Goal: Task Accomplishment & Management: Manage account settings

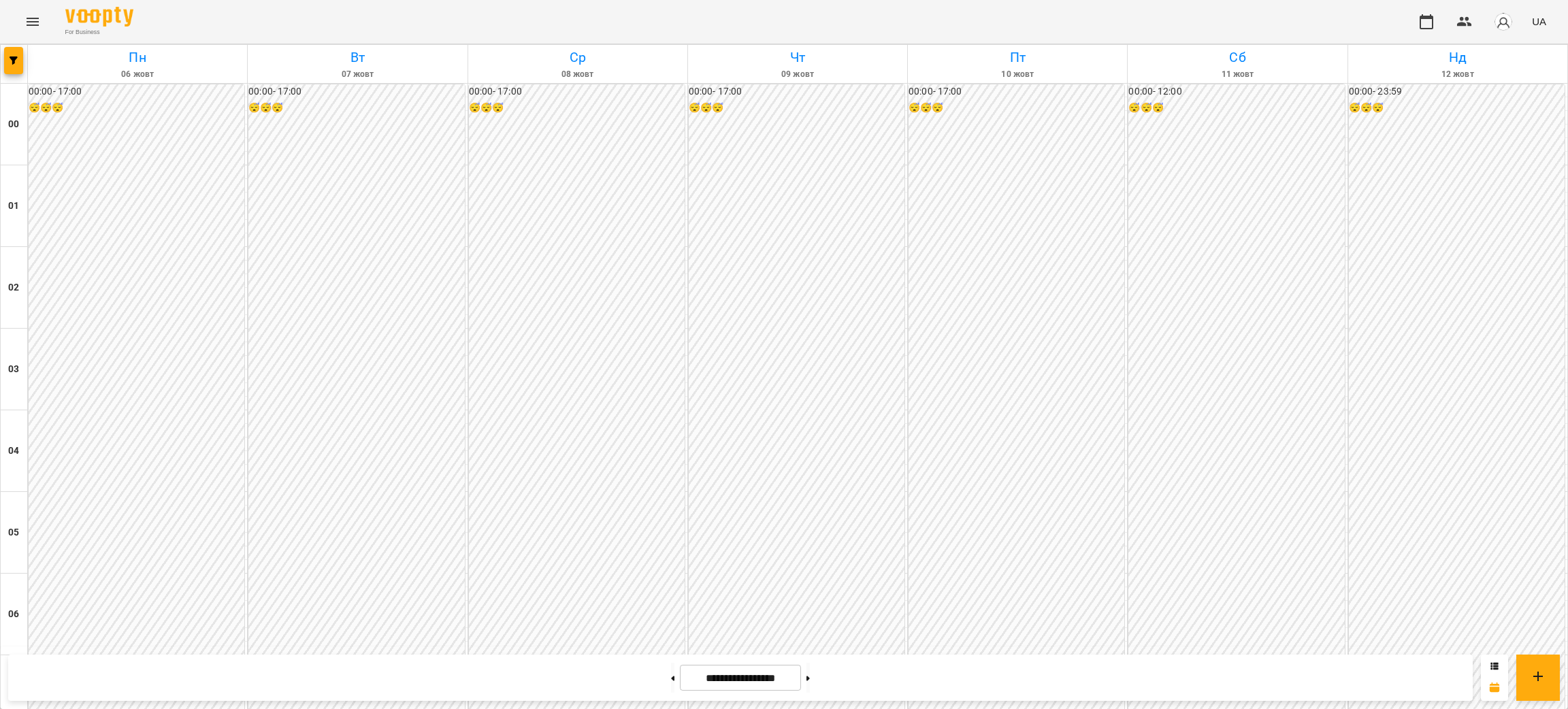
scroll to position [689, 0]
click at [34, 19] on icon "Menu" at bounding box center [32, 22] width 16 height 16
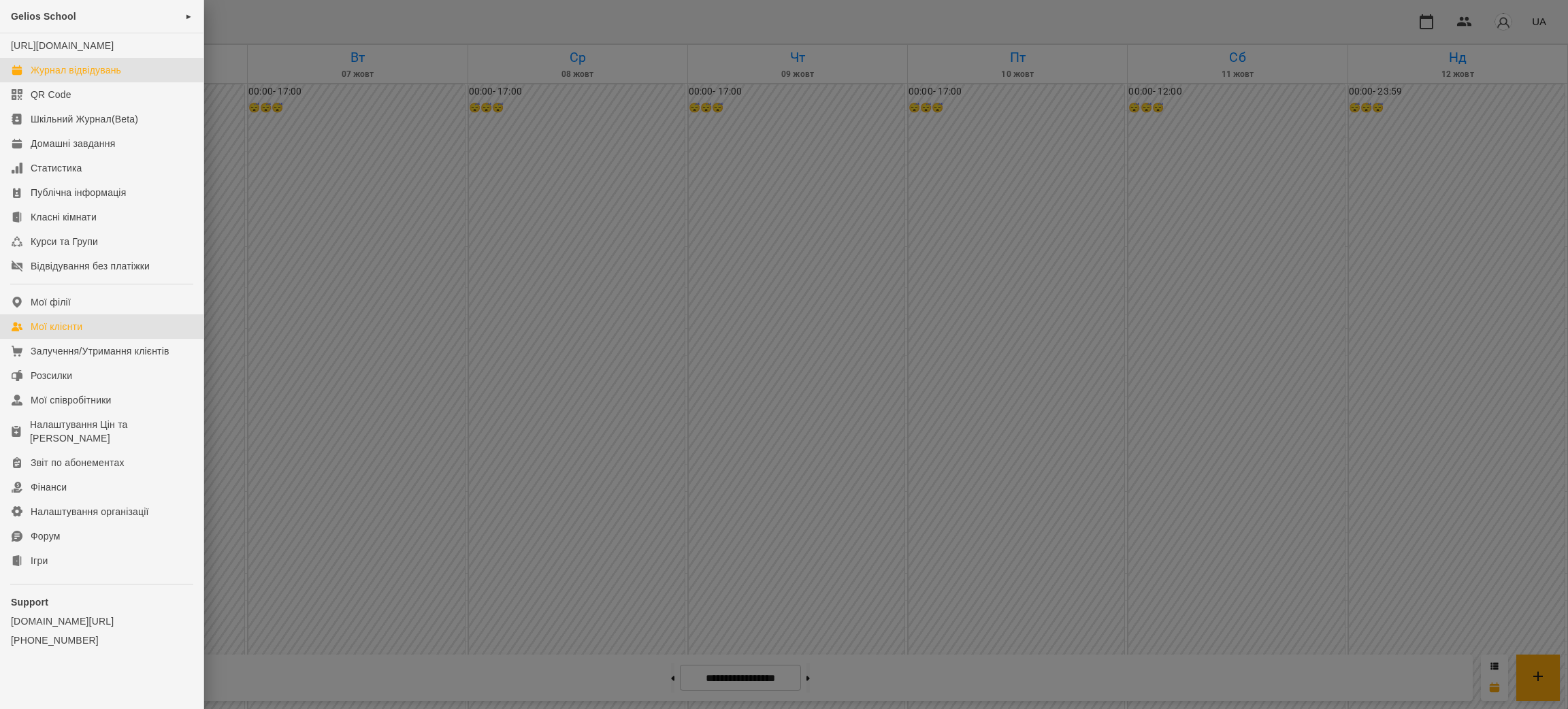
click at [68, 334] on div "Мої клієнти" at bounding box center [56, 327] width 52 height 14
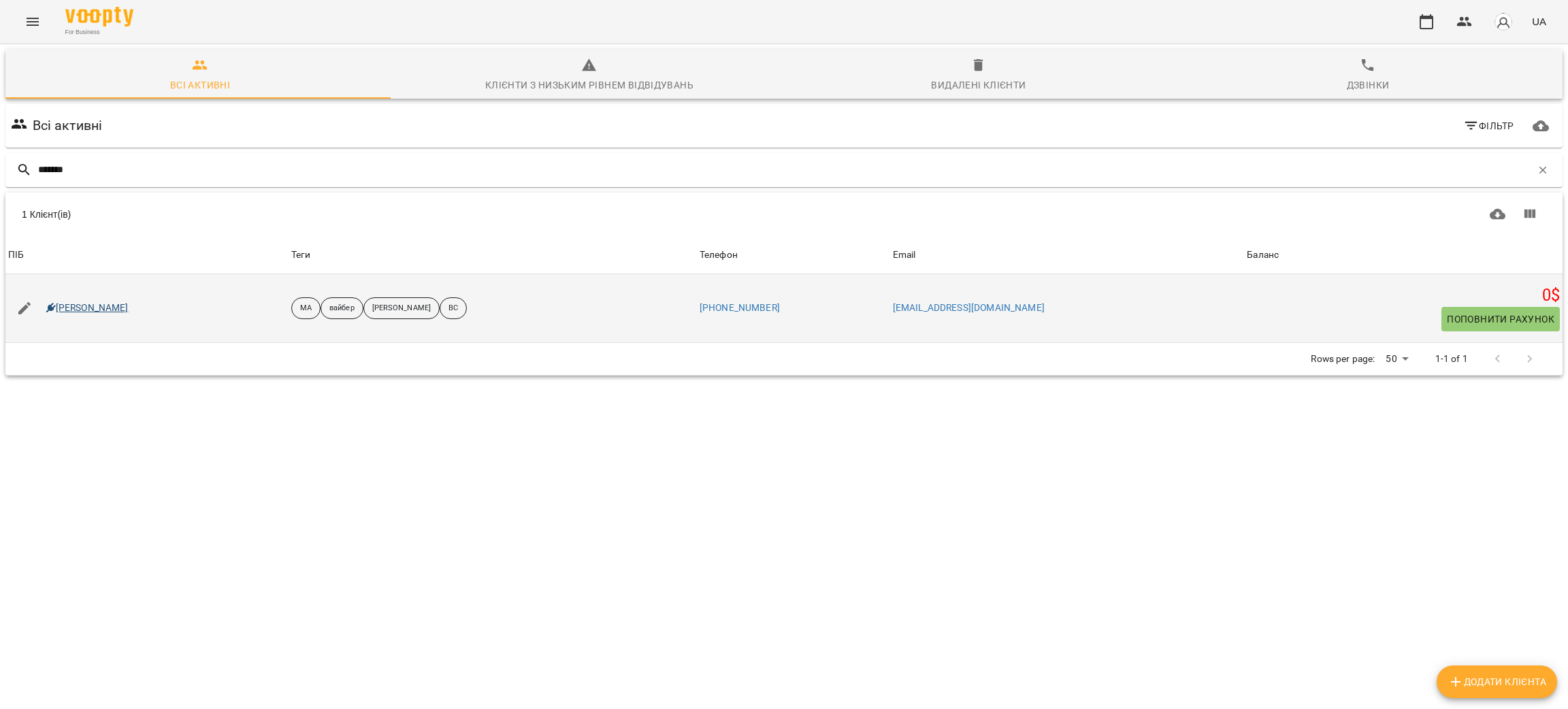
type input "*******"
click at [107, 310] on link "[PERSON_NAME]" at bounding box center [87, 308] width 82 height 14
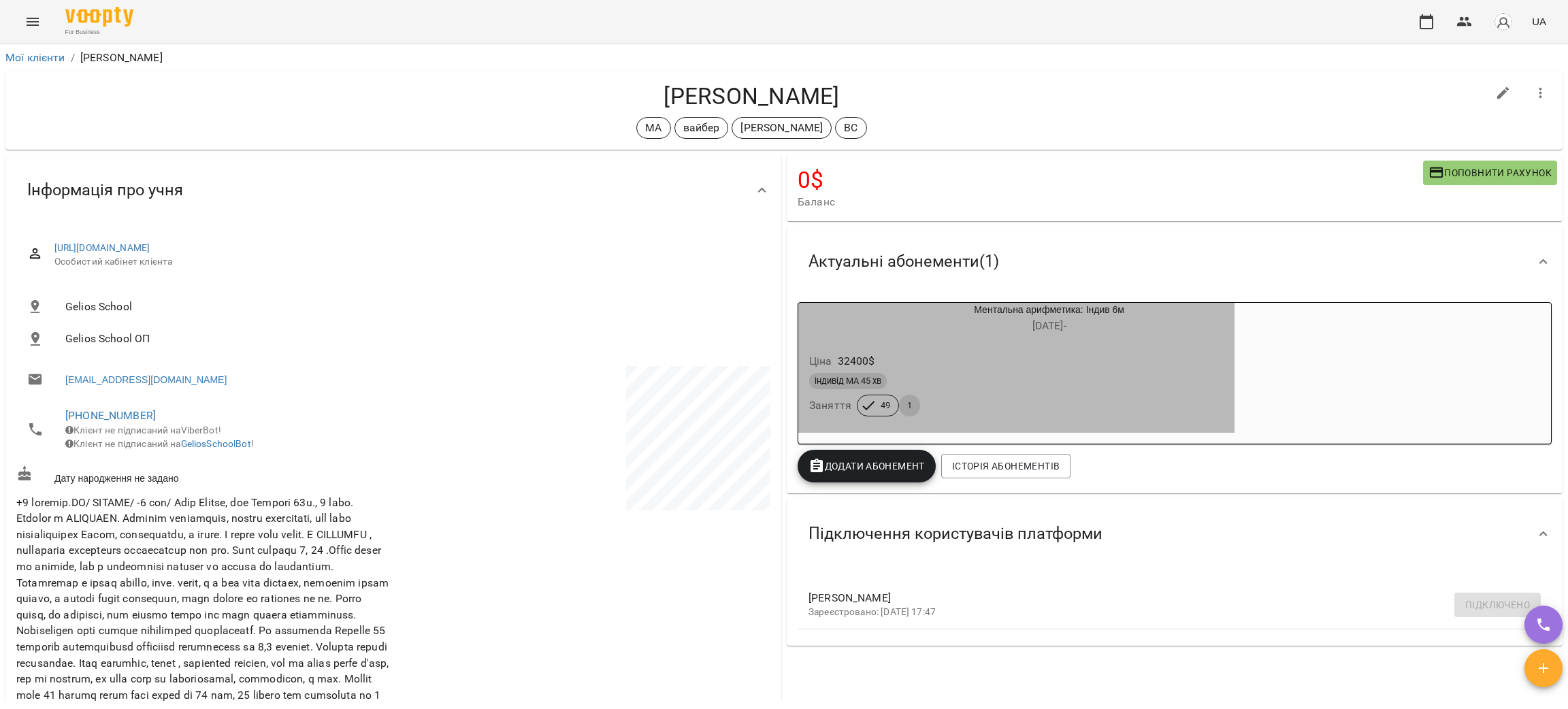
click at [946, 338] on div "Ментальна арифметика: Індив 6м [DATE] -" at bounding box center [1016, 319] width 442 height 38
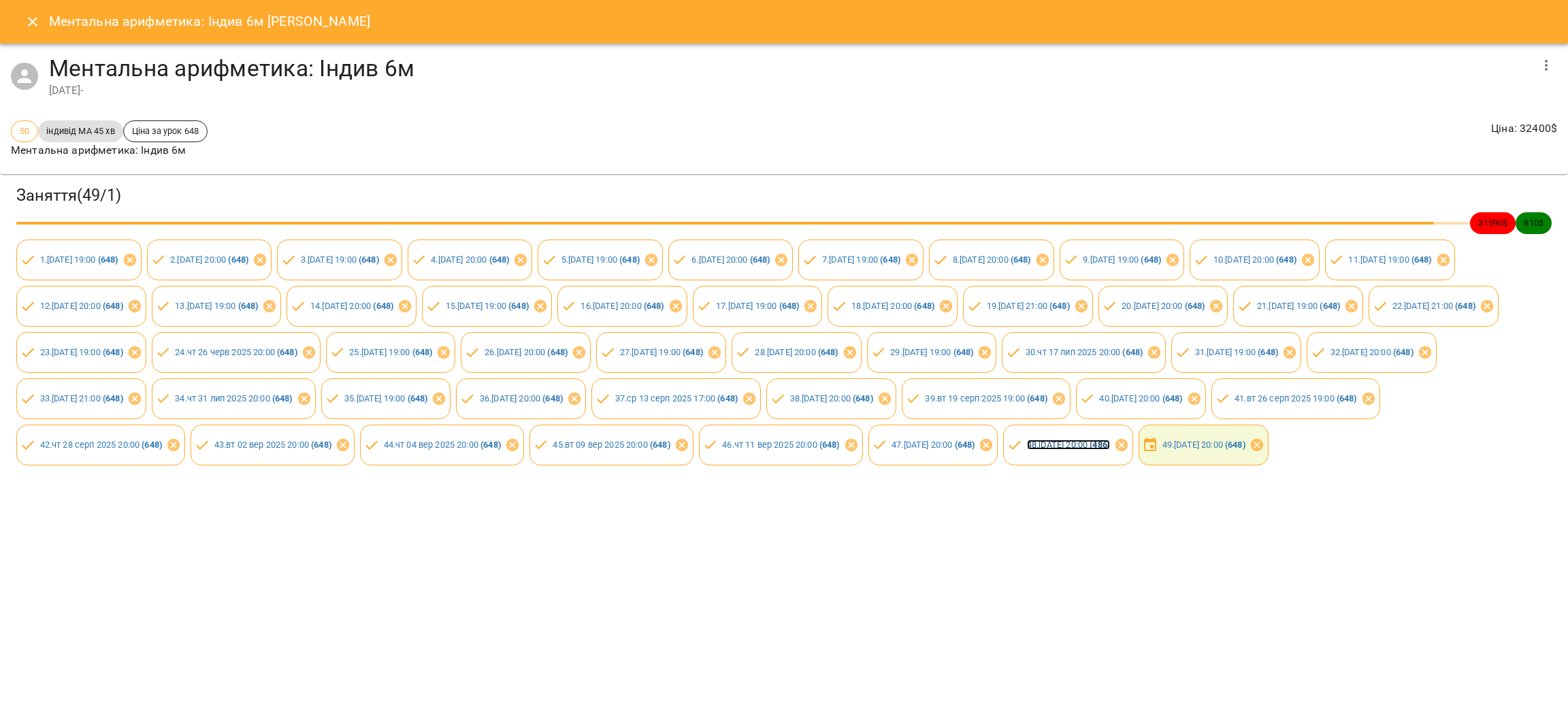
click at [1110, 450] on link "48 . [DATE] 20:00 ( 486 )" at bounding box center [1069, 444] width 83 height 10
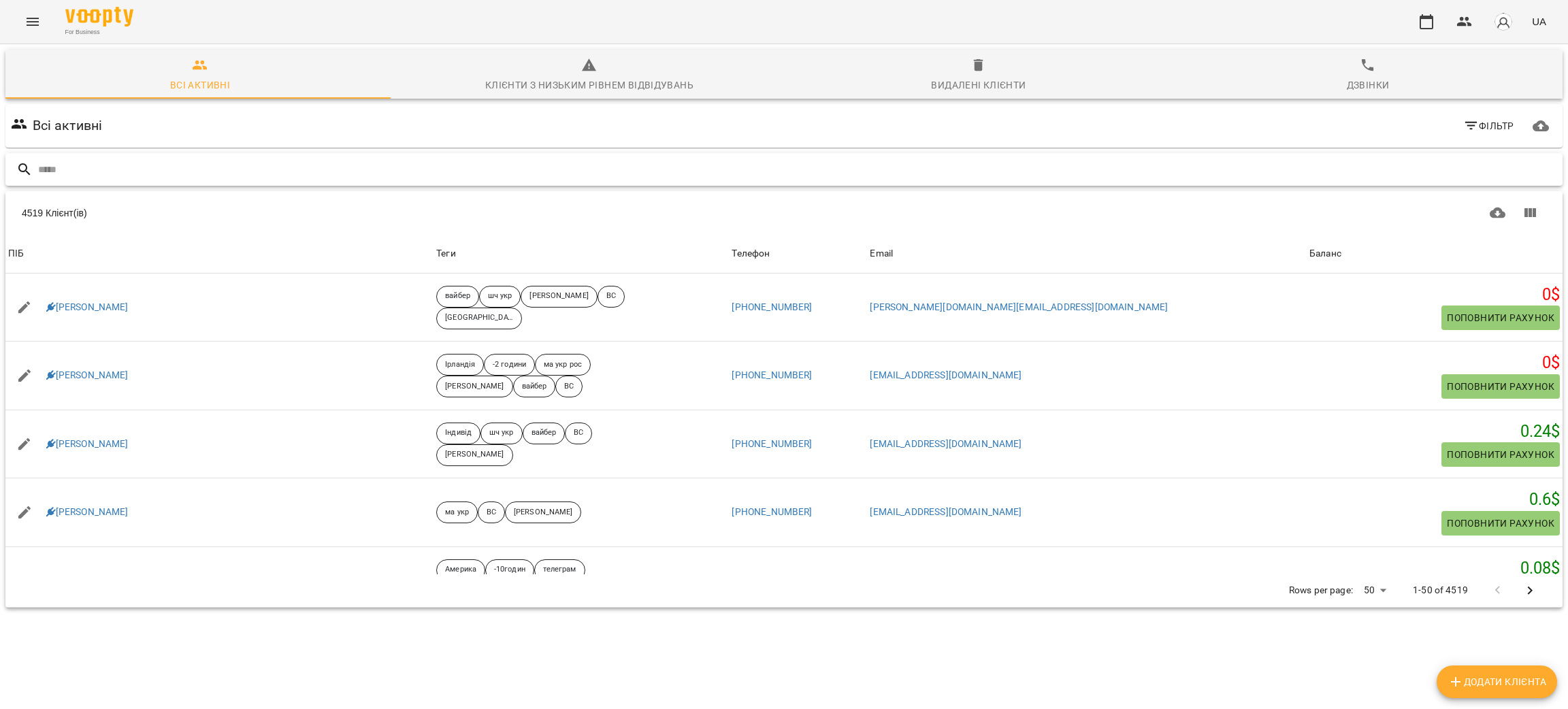
click at [156, 168] on input "text" at bounding box center [798, 169] width 1520 height 22
